Goal: Transaction & Acquisition: Book appointment/travel/reservation

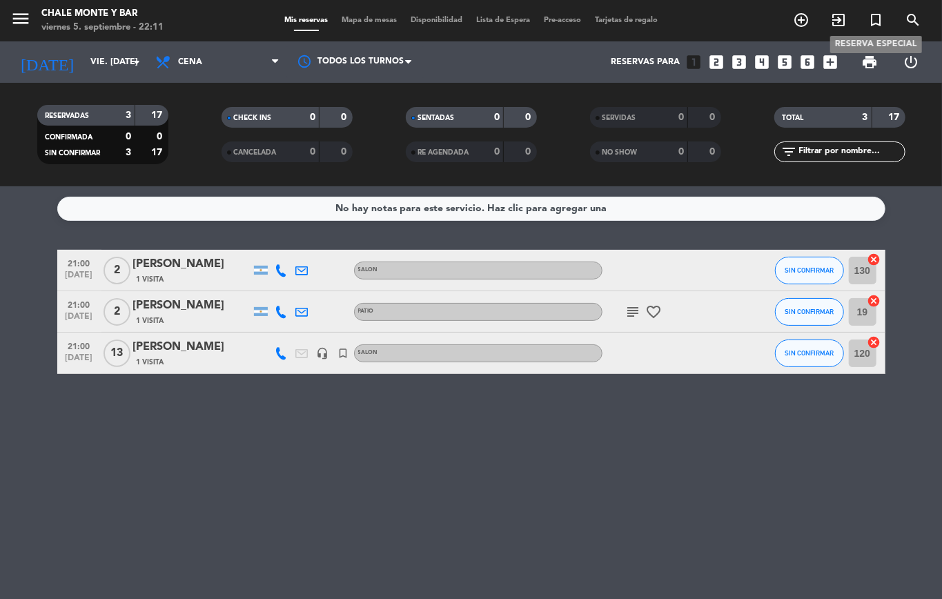
click at [878, 14] on icon "turned_in_not" at bounding box center [875, 20] width 17 height 17
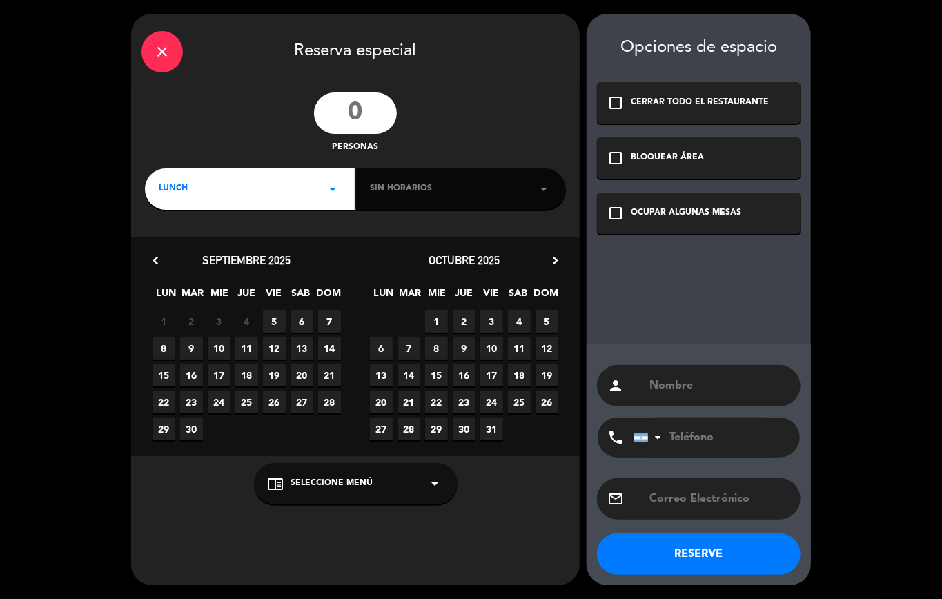
click at [370, 105] on input "number" at bounding box center [355, 112] width 83 height 41
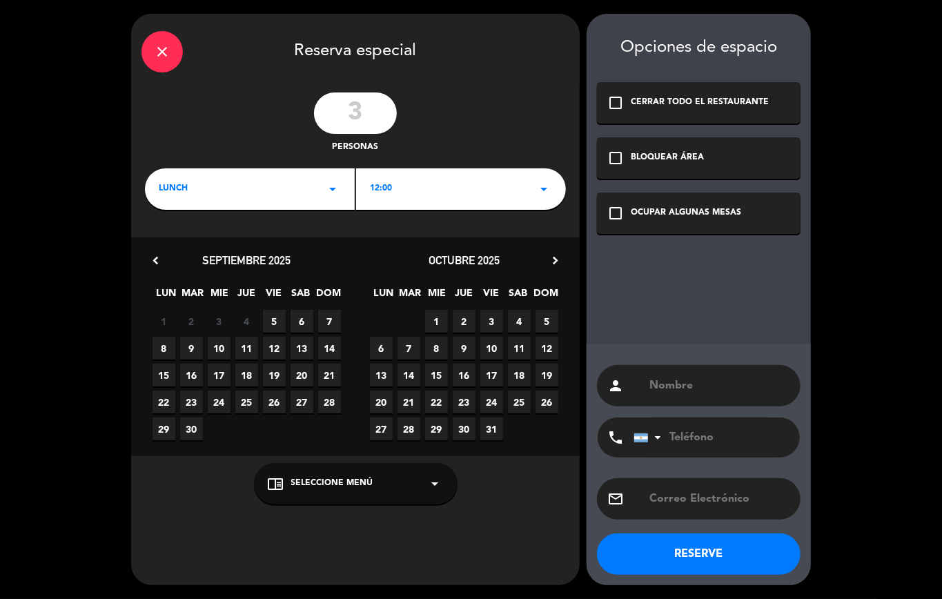
type input "3"
click at [206, 185] on div "LUNCH arrow_drop_down" at bounding box center [250, 188] width 210 height 41
click at [177, 220] on div "Almuerzo" at bounding box center [249, 227] width 203 height 14
click at [293, 315] on span "6" at bounding box center [301, 321] width 23 height 23
click at [324, 480] on span "Seleccione Menú" at bounding box center [332, 484] width 82 height 14
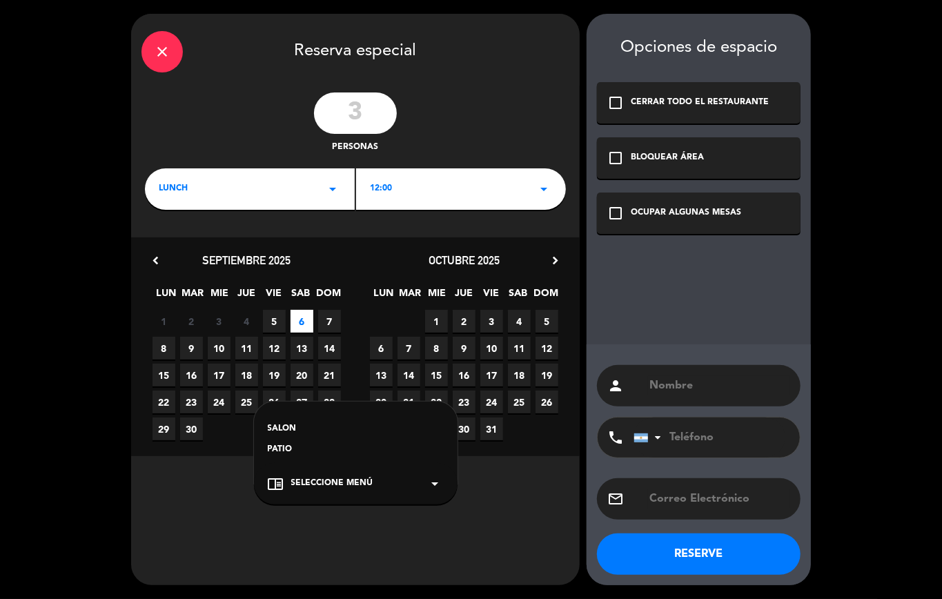
click at [270, 426] on div "SALON" at bounding box center [356, 429] width 176 height 14
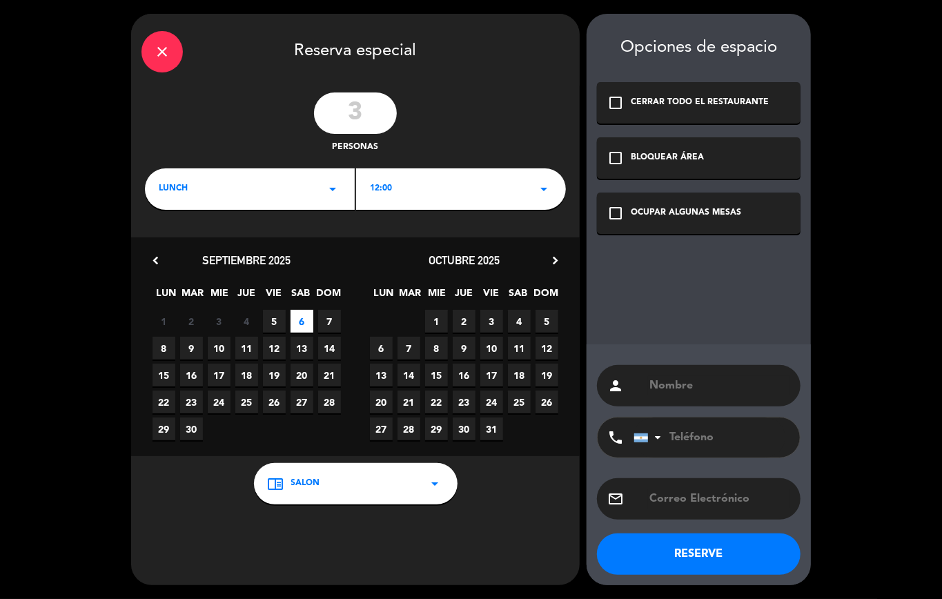
drag, startPoint x: 613, startPoint y: 211, endPoint x: 609, endPoint y: 281, distance: 70.5
click at [609, 213] on icon "check_box_outline_blank" at bounding box center [615, 213] width 17 height 17
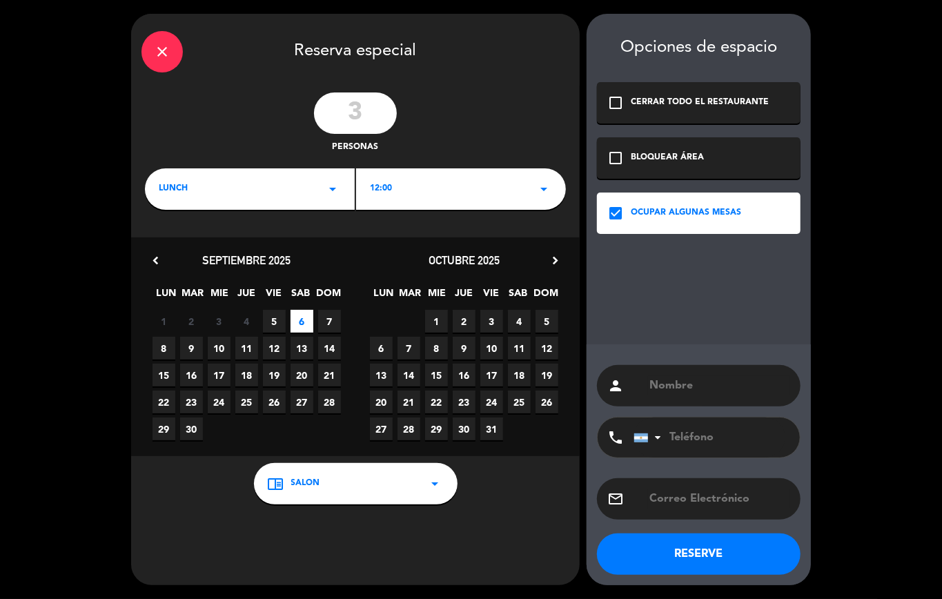
click at [658, 379] on input "text" at bounding box center [719, 385] width 142 height 19
type input "[PERSON_NAME]"
click at [702, 439] on input "tel" at bounding box center [709, 437] width 152 height 40
click at [304, 475] on div "chrome_reader_mode SALON arrow_drop_down" at bounding box center [356, 483] width 204 height 41
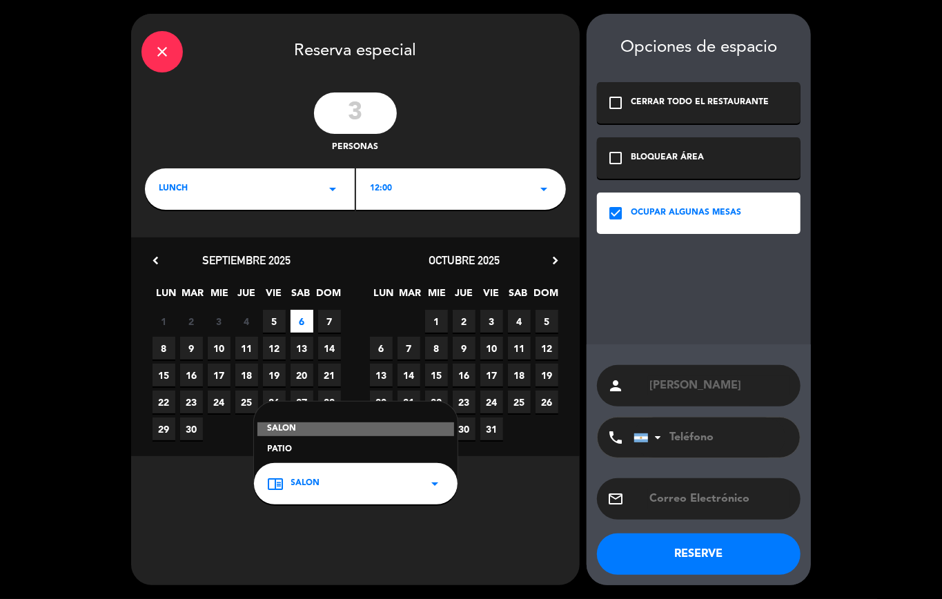
click at [268, 455] on div "PATIO" at bounding box center [356, 450] width 176 height 14
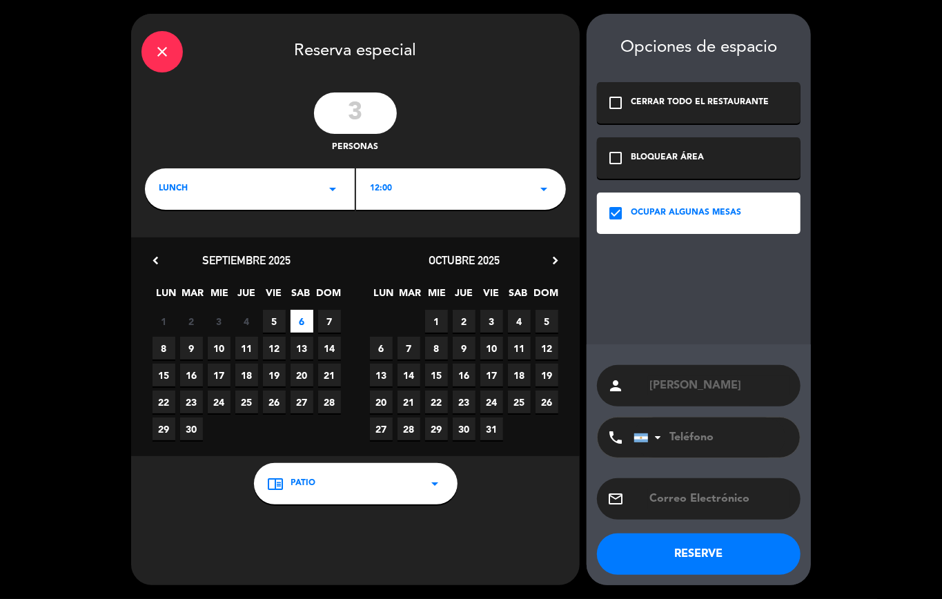
click at [693, 546] on button "RESERVE" at bounding box center [699, 553] width 204 height 41
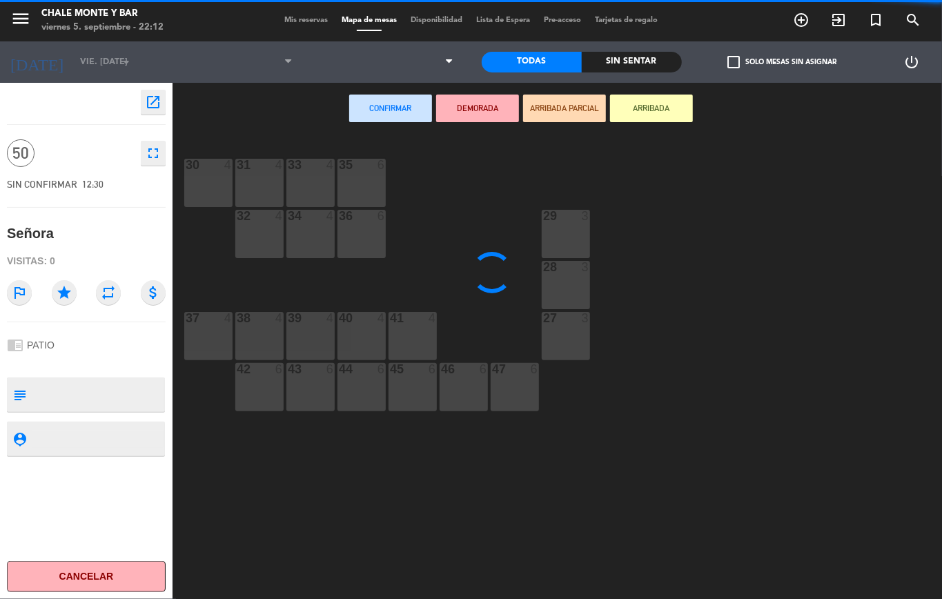
type input "sáb. [DATE]"
click at [225, 188] on div "30 4" at bounding box center [208, 183] width 48 height 48
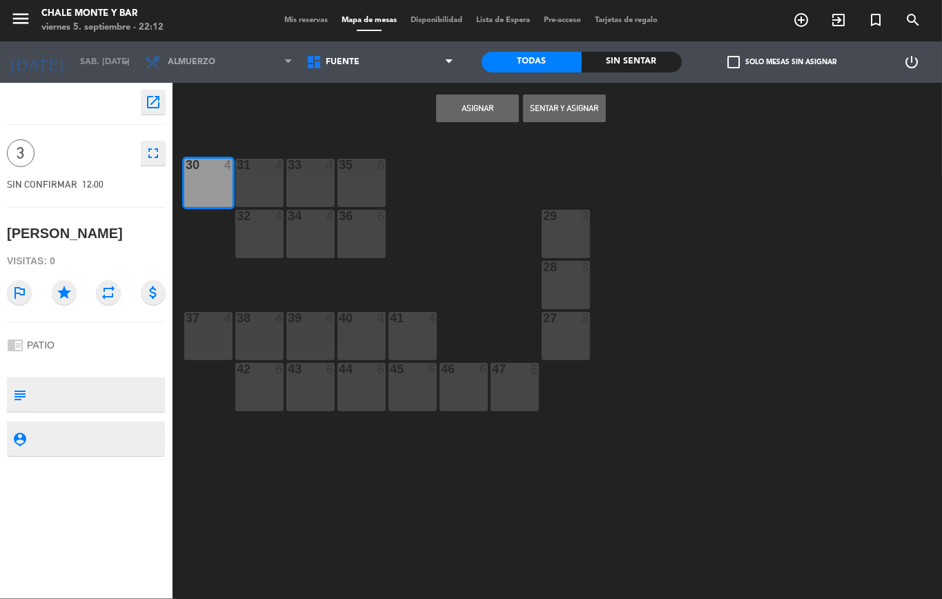
click at [470, 105] on button "Asignar" at bounding box center [477, 109] width 83 height 28
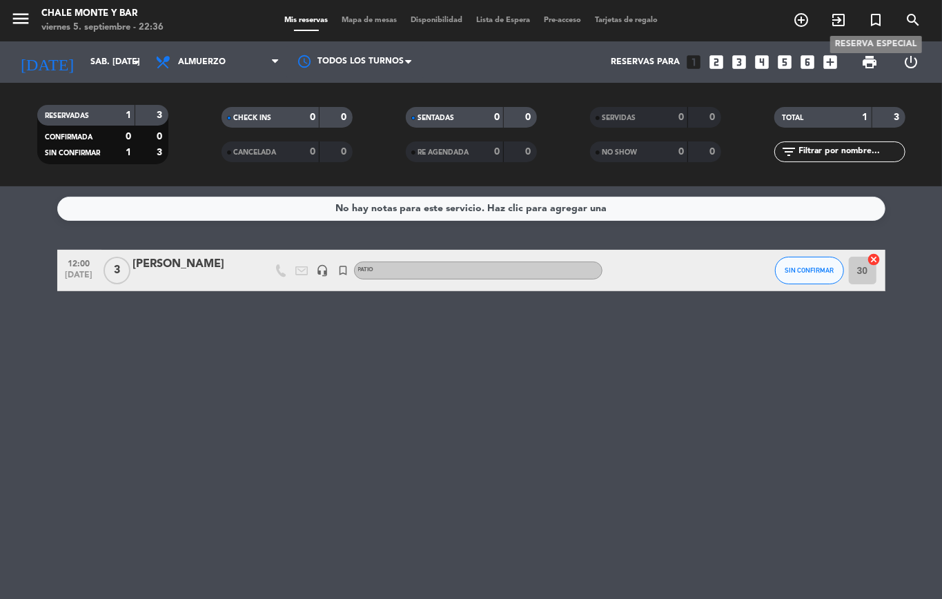
click at [873, 22] on icon "turned_in_not" at bounding box center [875, 20] width 17 height 17
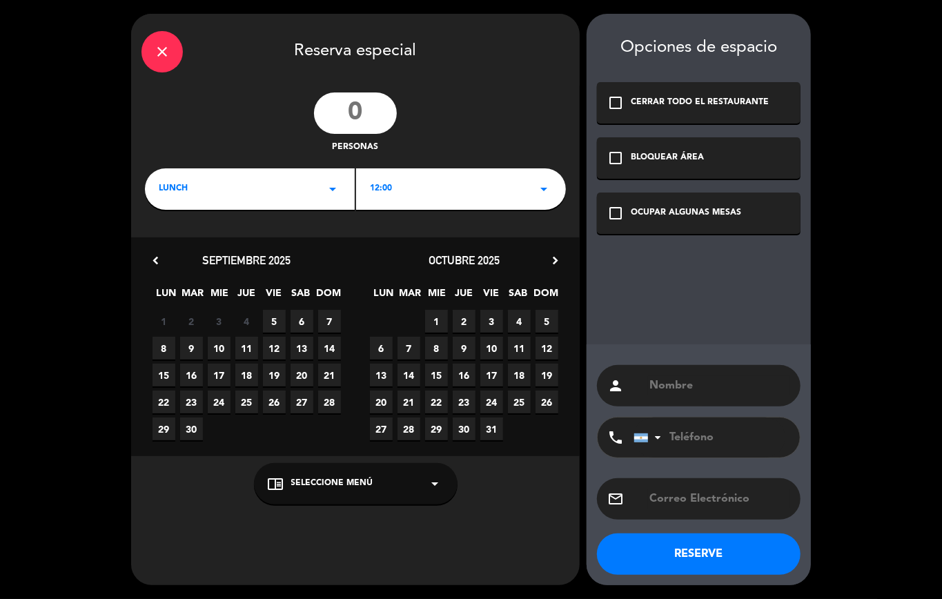
click at [362, 113] on input "number" at bounding box center [355, 112] width 83 height 41
type input "8"
click at [158, 44] on icon "close" at bounding box center [162, 51] width 17 height 17
